Goal: Information Seeking & Learning: Learn about a topic

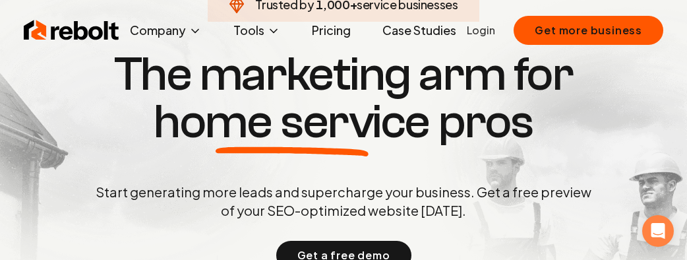
click at [495, 242] on div "Get a free demo" at bounding box center [343, 255] width 501 height 29
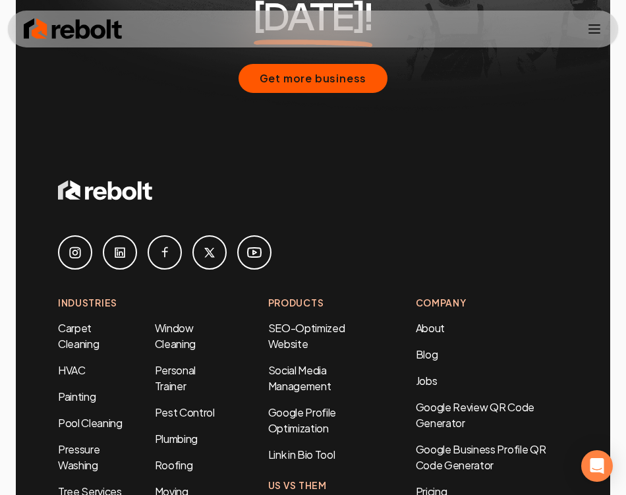
scroll to position [8306, 0]
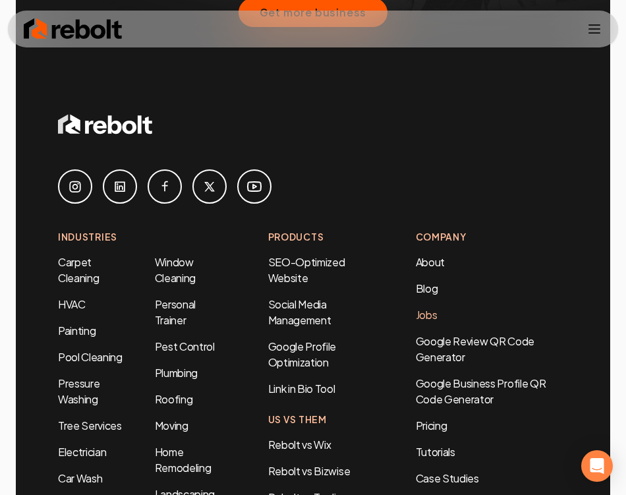
click at [425, 308] on link "Jobs" at bounding box center [427, 315] width 22 height 14
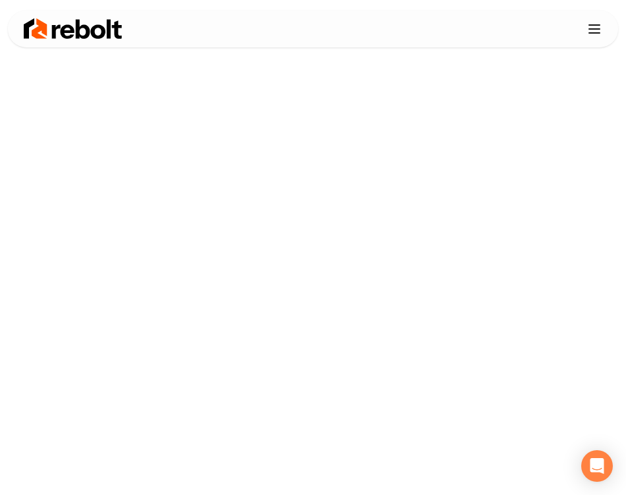
scroll to position [198, 0]
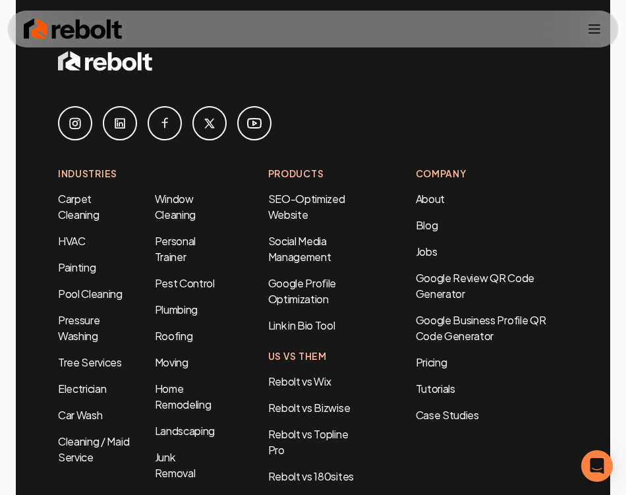
scroll to position [5472, 0]
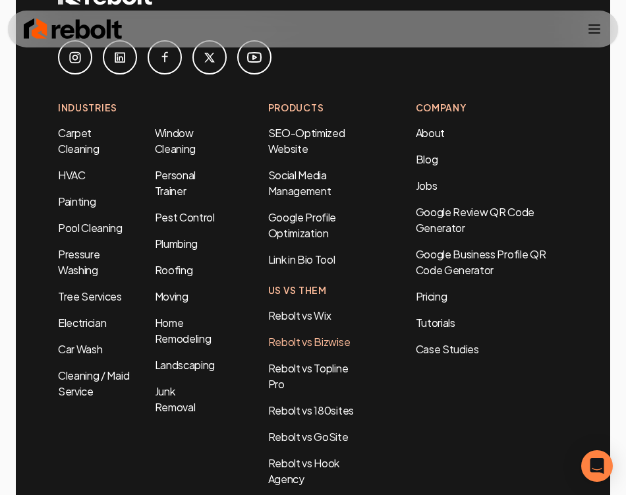
click at [322, 335] on link "Rebolt vs Bizwise" at bounding box center [309, 342] width 82 height 14
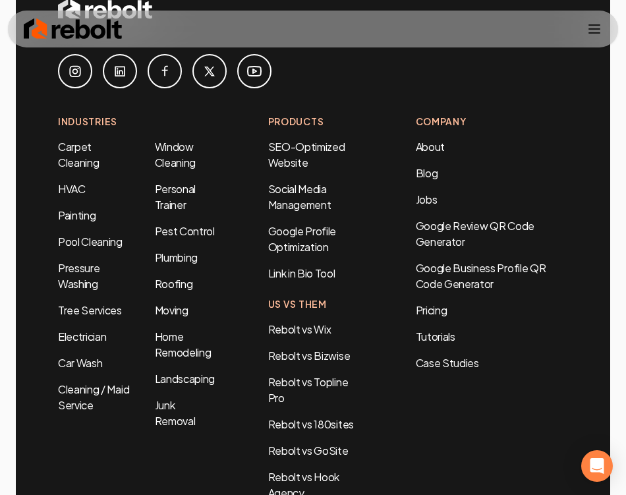
scroll to position [5472, 0]
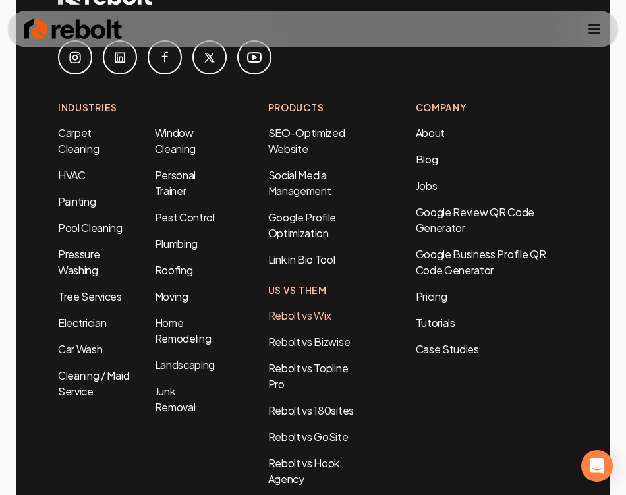
click at [320, 309] on link "Rebolt vs Wix" at bounding box center [299, 316] width 63 height 14
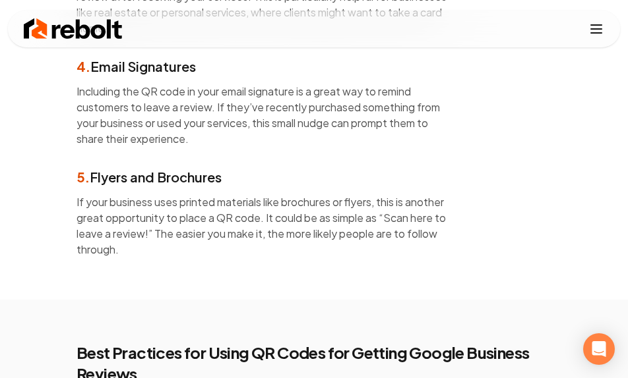
scroll to position [3230, 0]
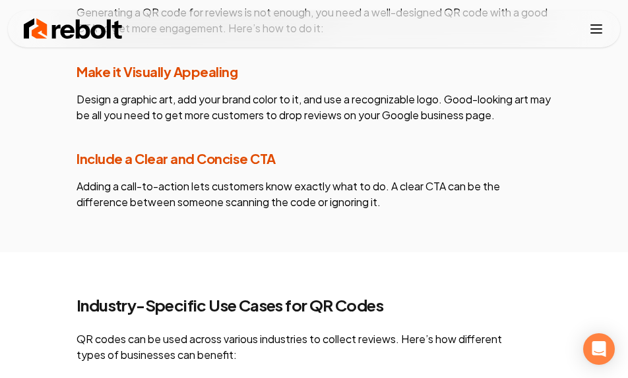
drag, startPoint x: 512, startPoint y: 169, endPoint x: 494, endPoint y: 160, distance: 19.2
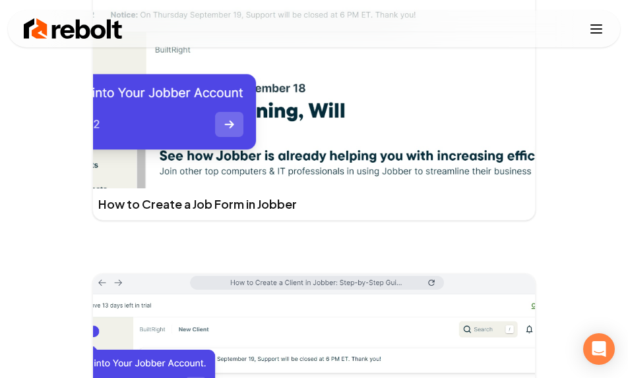
scroll to position [4812, 0]
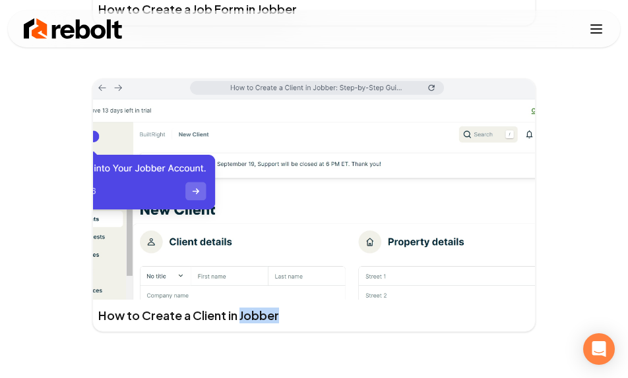
drag, startPoint x: 290, startPoint y: 313, endPoint x: 241, endPoint y: 319, distance: 49.8
click at [241, 319] on div "How to Create a Client in Jobber" at bounding box center [313, 205] width 443 height 254
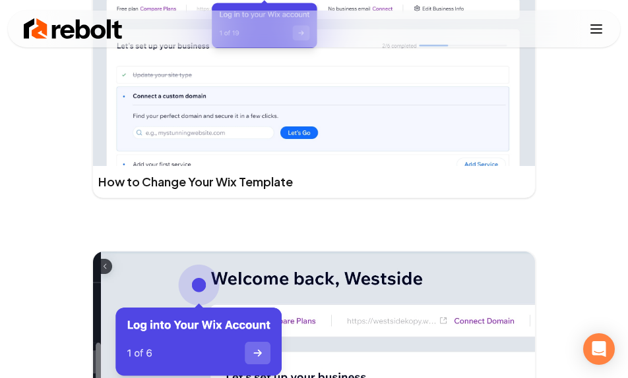
scroll to position [10548, 0]
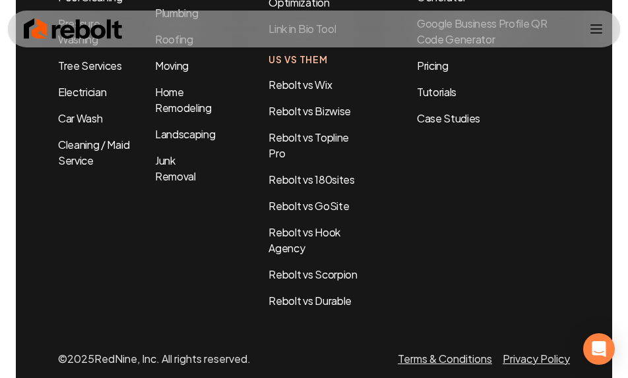
scroll to position [12587, 0]
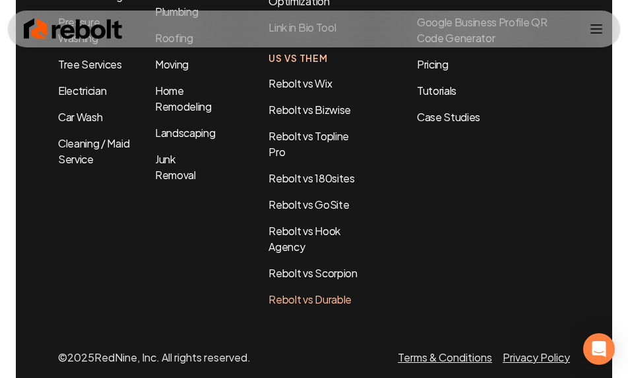
click at [321, 293] on link "Rebolt vs Durable" at bounding box center [309, 300] width 83 height 14
